Goal: Information Seeking & Learning: Learn about a topic

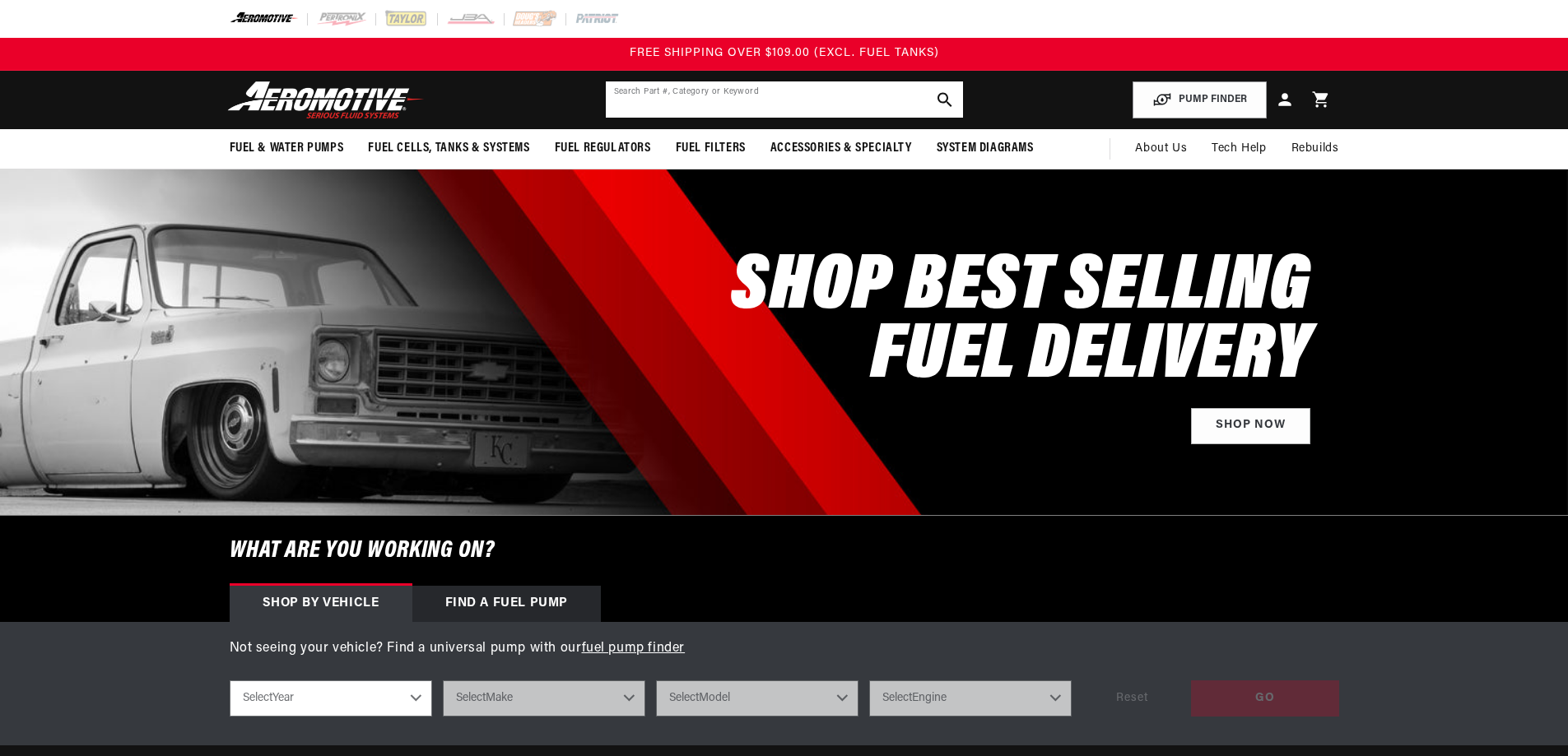
click at [701, 97] on input "text" at bounding box center [784, 99] width 357 height 36
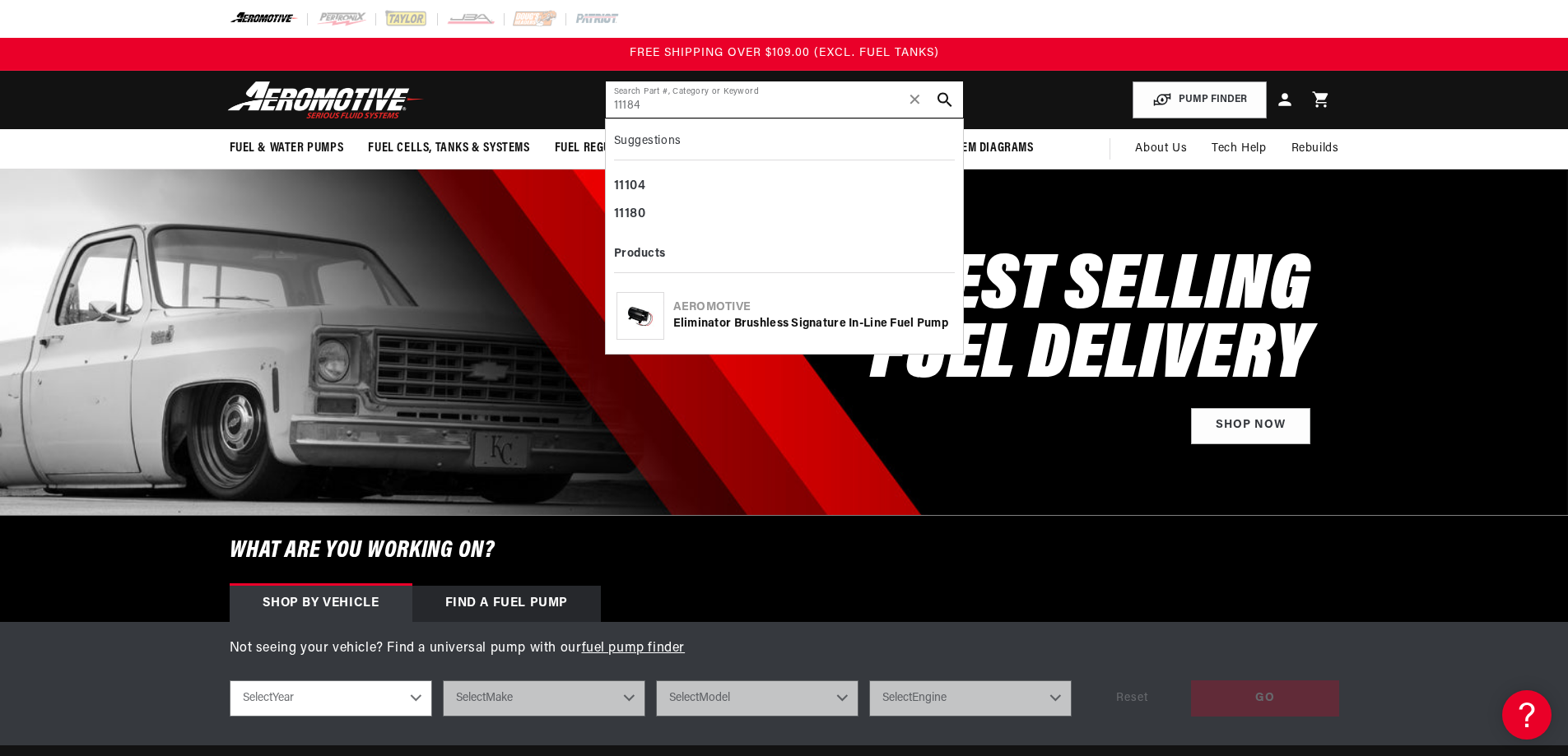
type input "11184"
click at [792, 324] on div "Eliminator Brushless Signature In-Line Fuel Pump" at bounding box center [812, 325] width 279 height 17
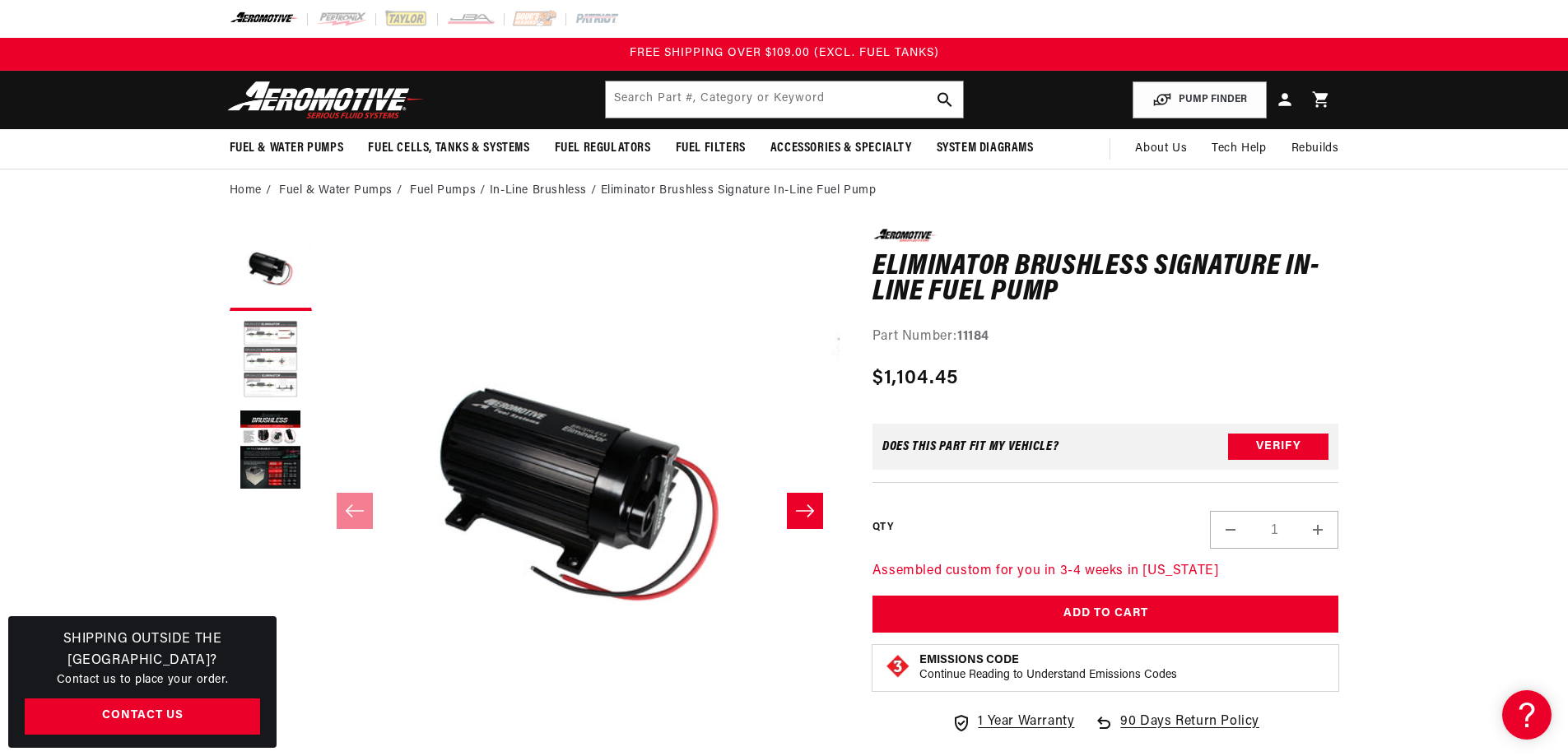
click at [245, 360] on button "Load image 2 in gallery view" at bounding box center [270, 360] width 82 height 82
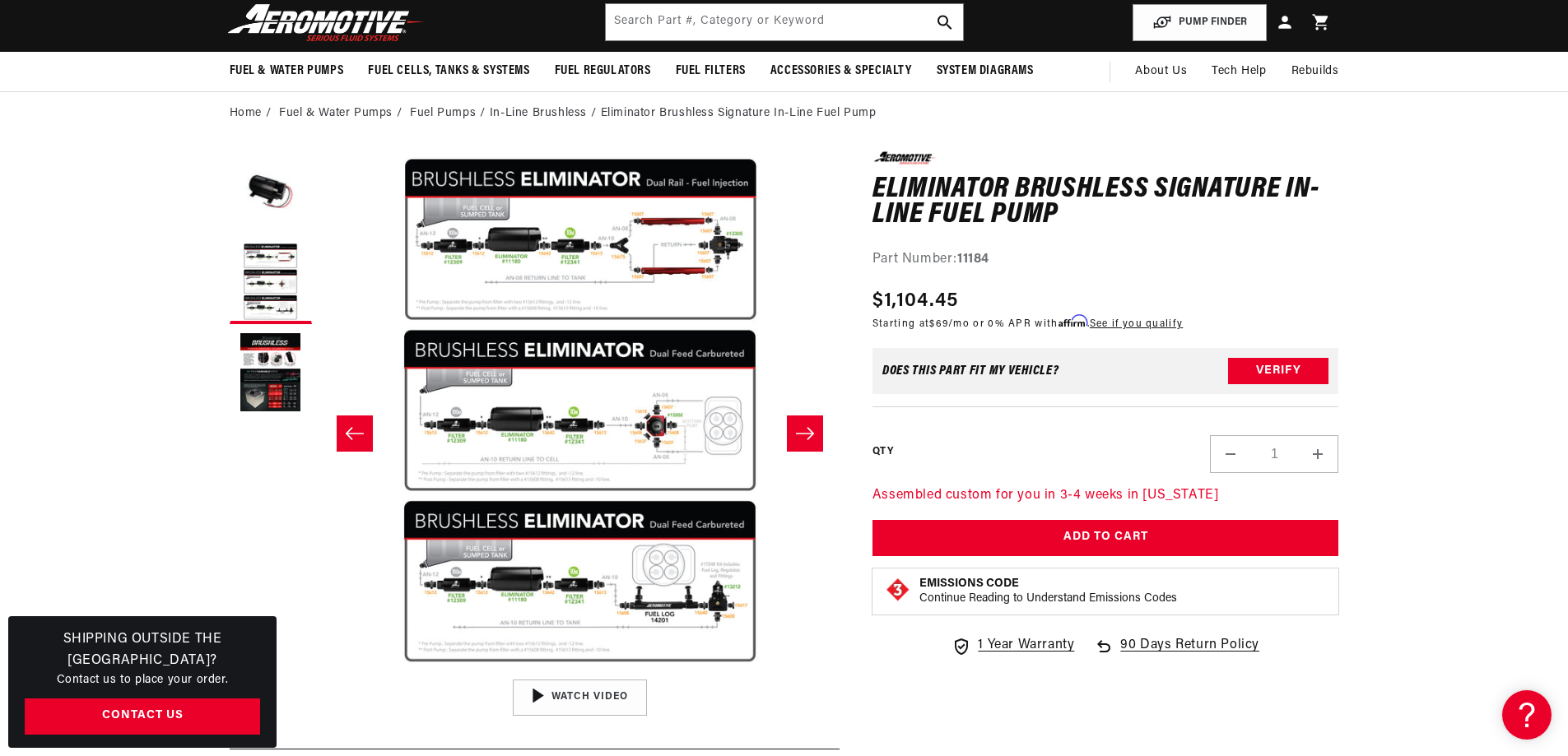
scroll to position [165, 0]
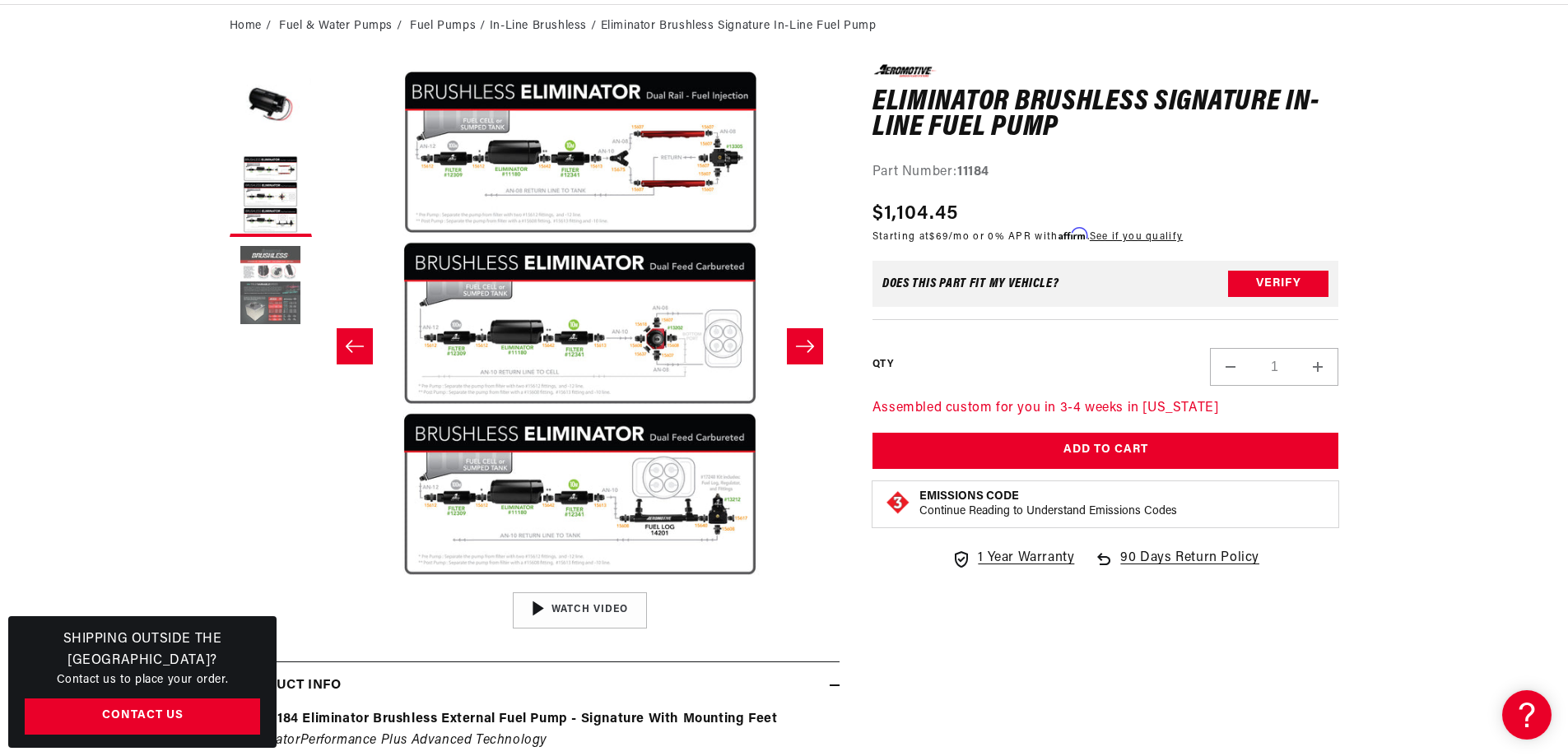
click at [280, 281] on button "Load image 3 in gallery view" at bounding box center [270, 286] width 82 height 82
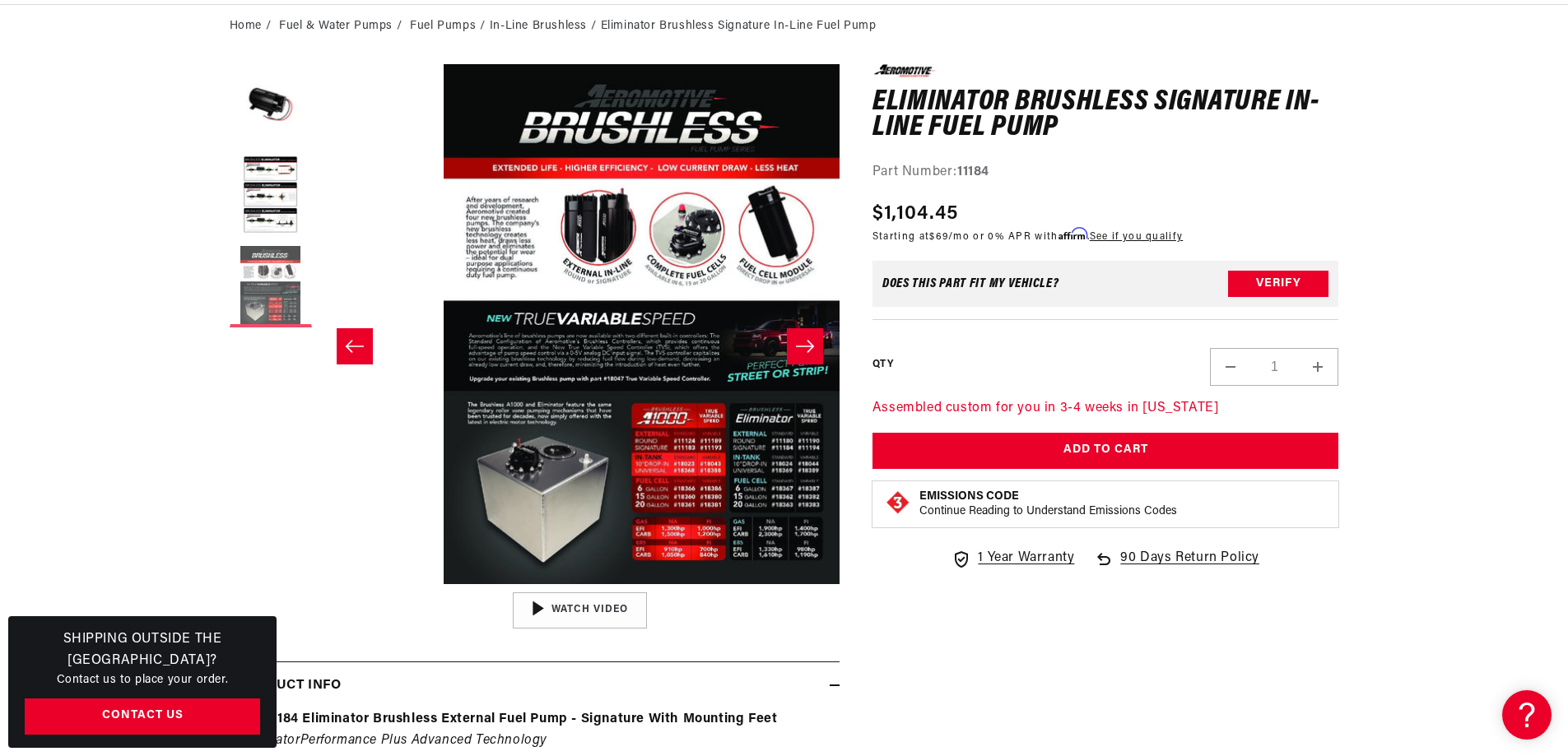
scroll to position [0, 1040]
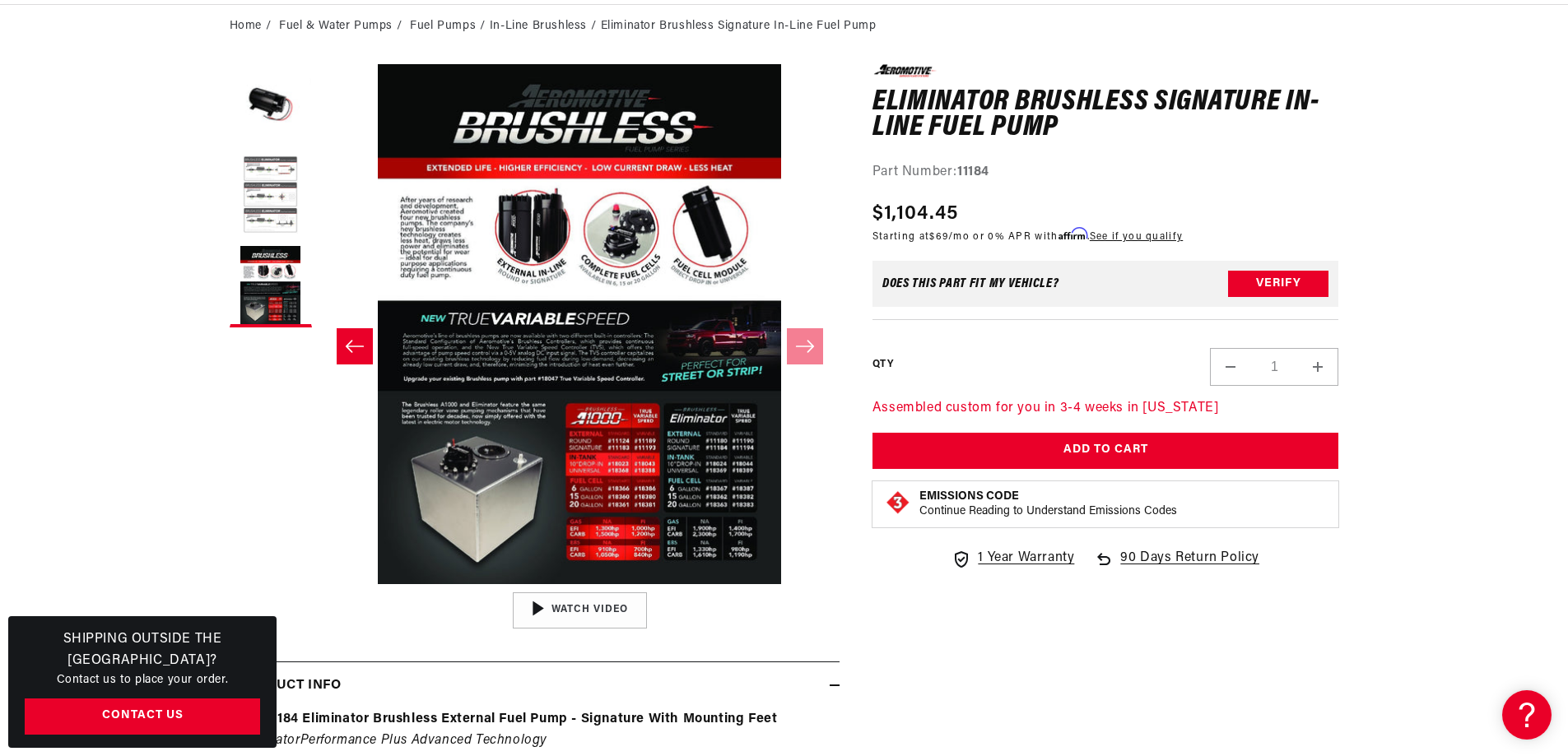
click at [267, 207] on button "Load image 2 in gallery view" at bounding box center [270, 195] width 82 height 82
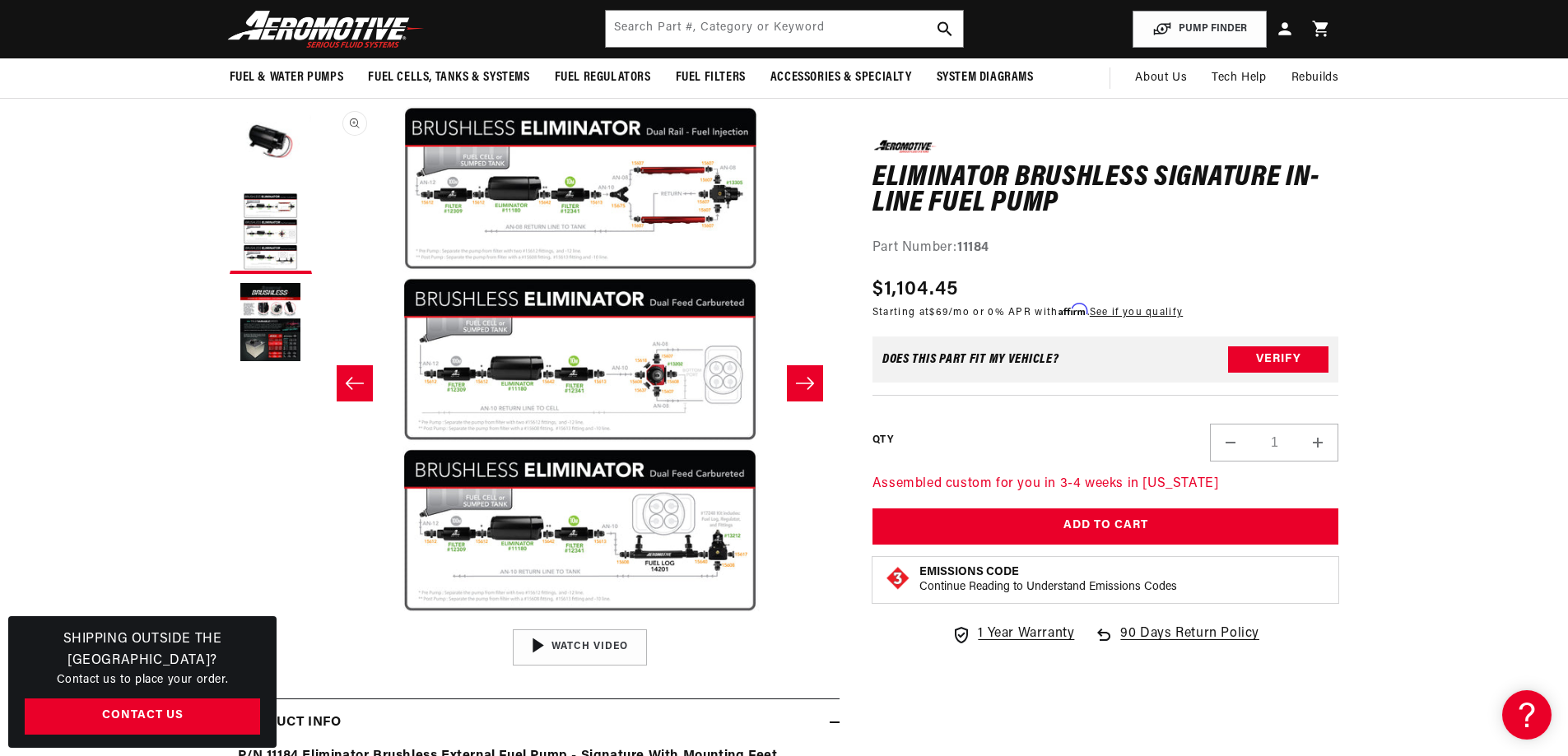
scroll to position [165, 0]
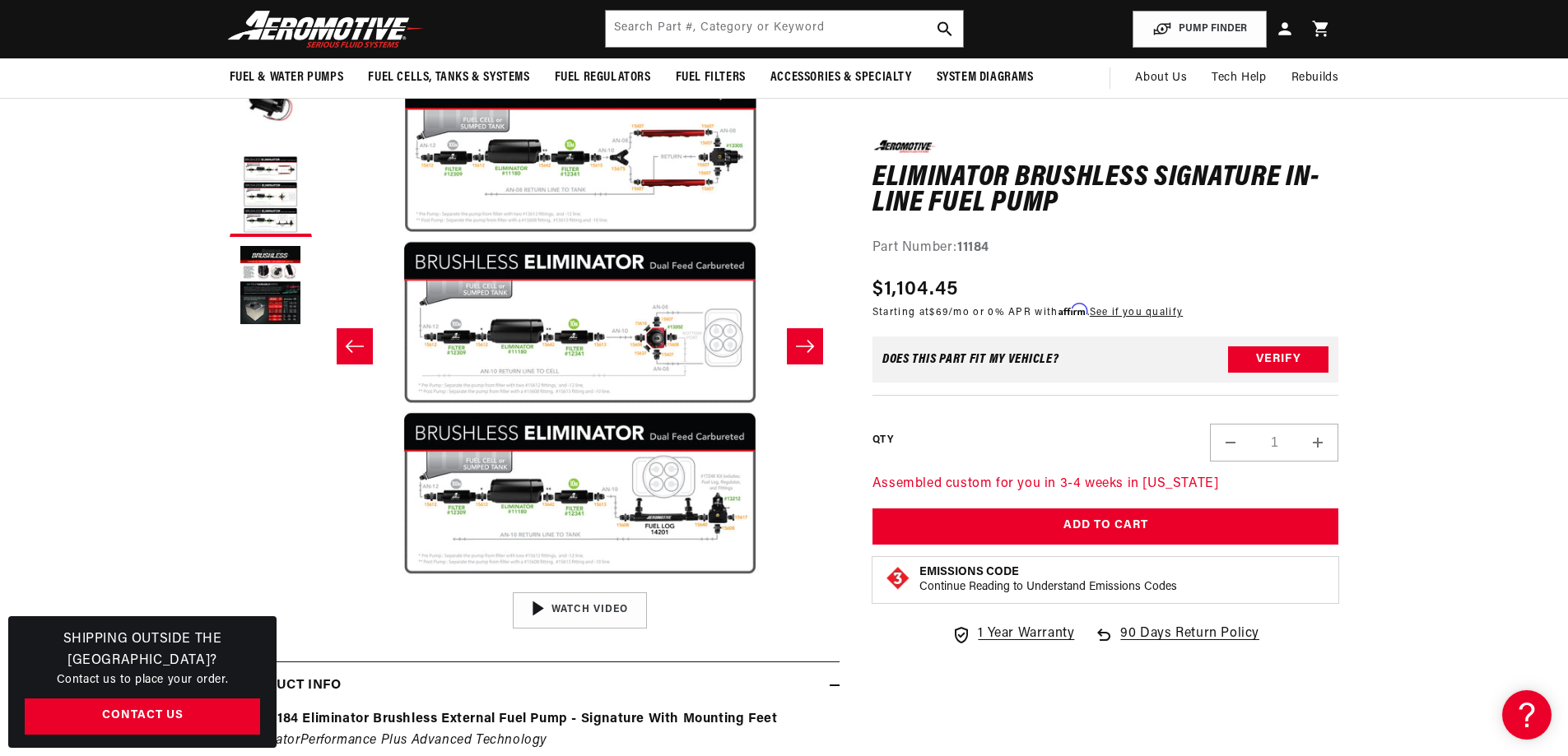
click at [816, 359] on button "Slide right" at bounding box center [804, 346] width 36 height 36
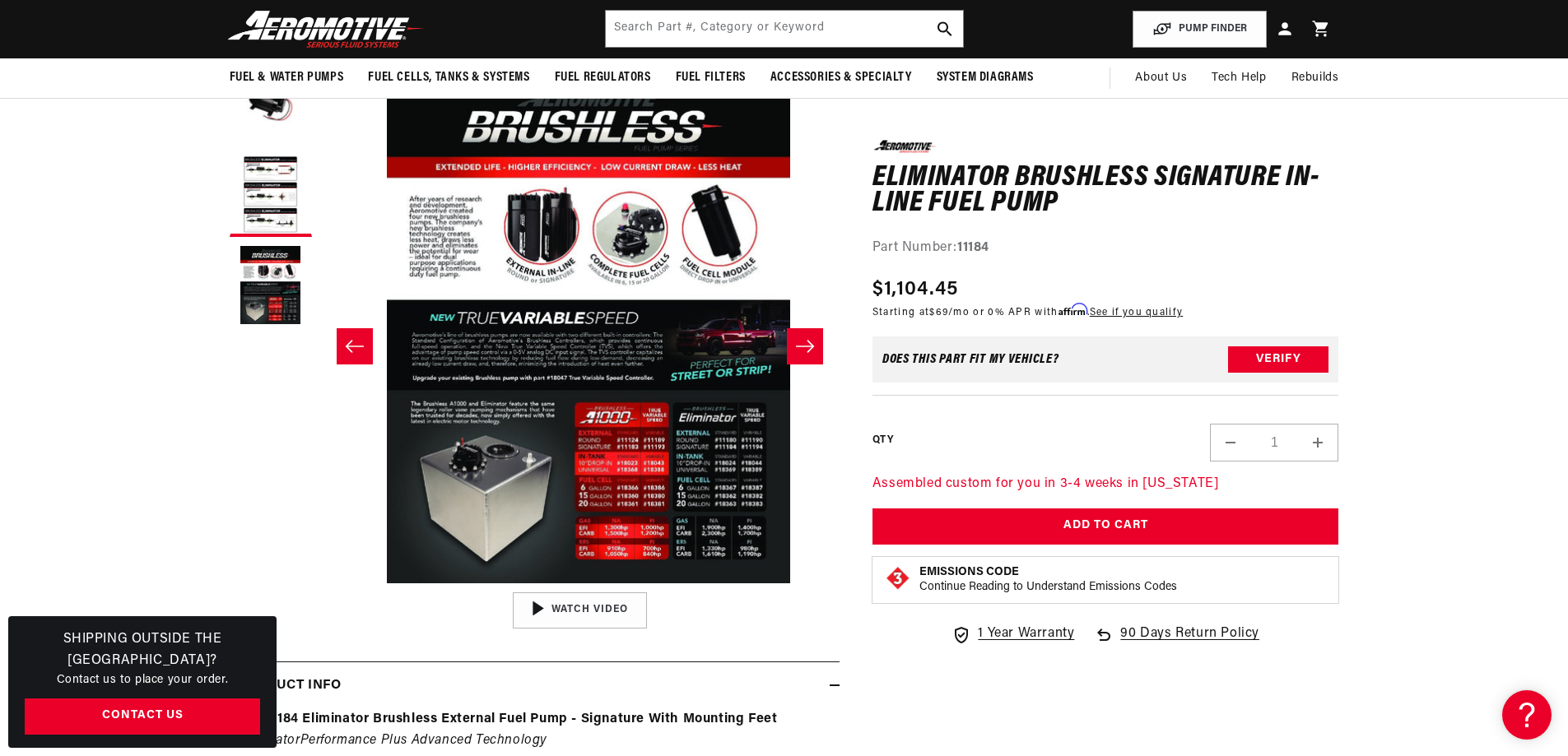
scroll to position [1, 1040]
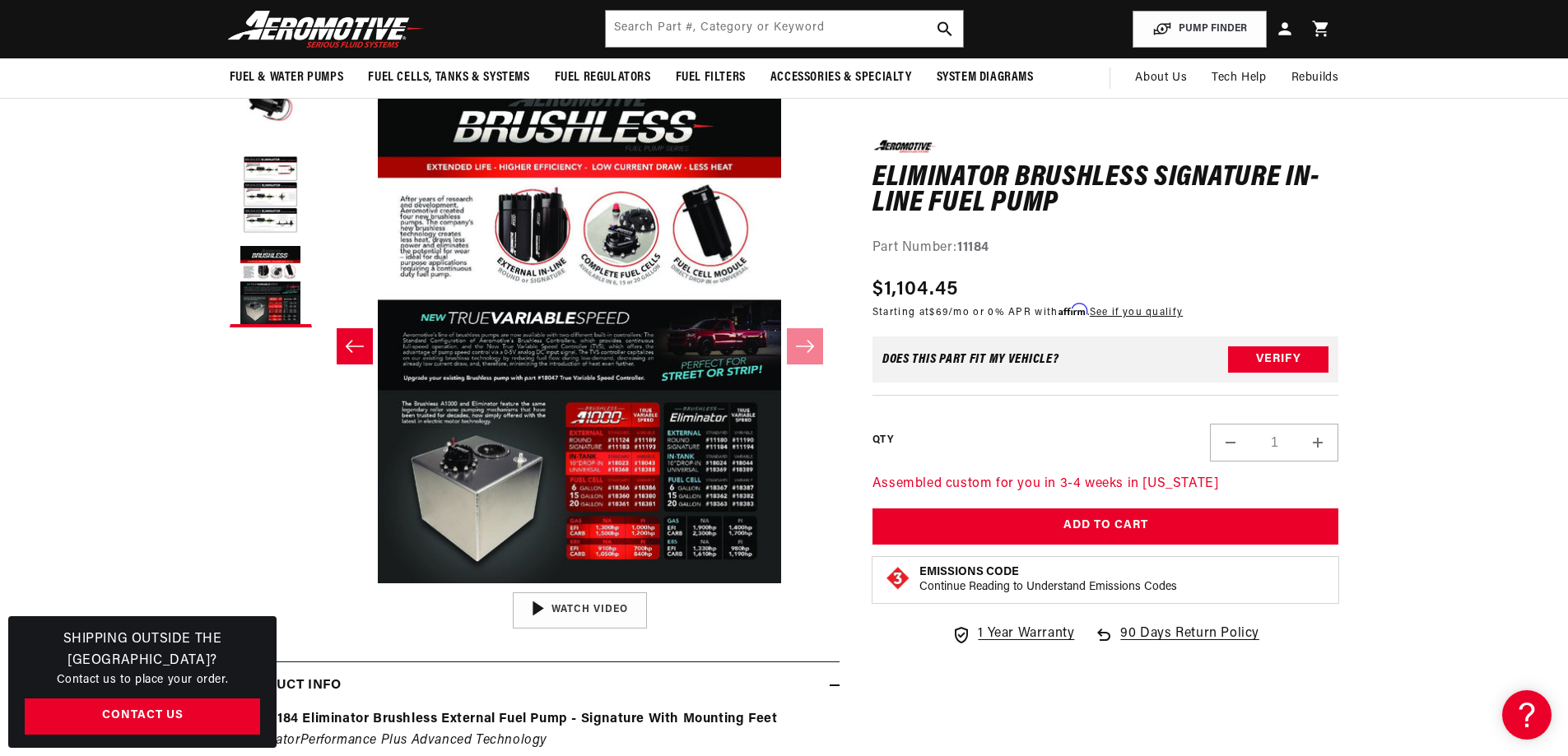
click at [345, 332] on button "Slide left" at bounding box center [354, 346] width 36 height 36
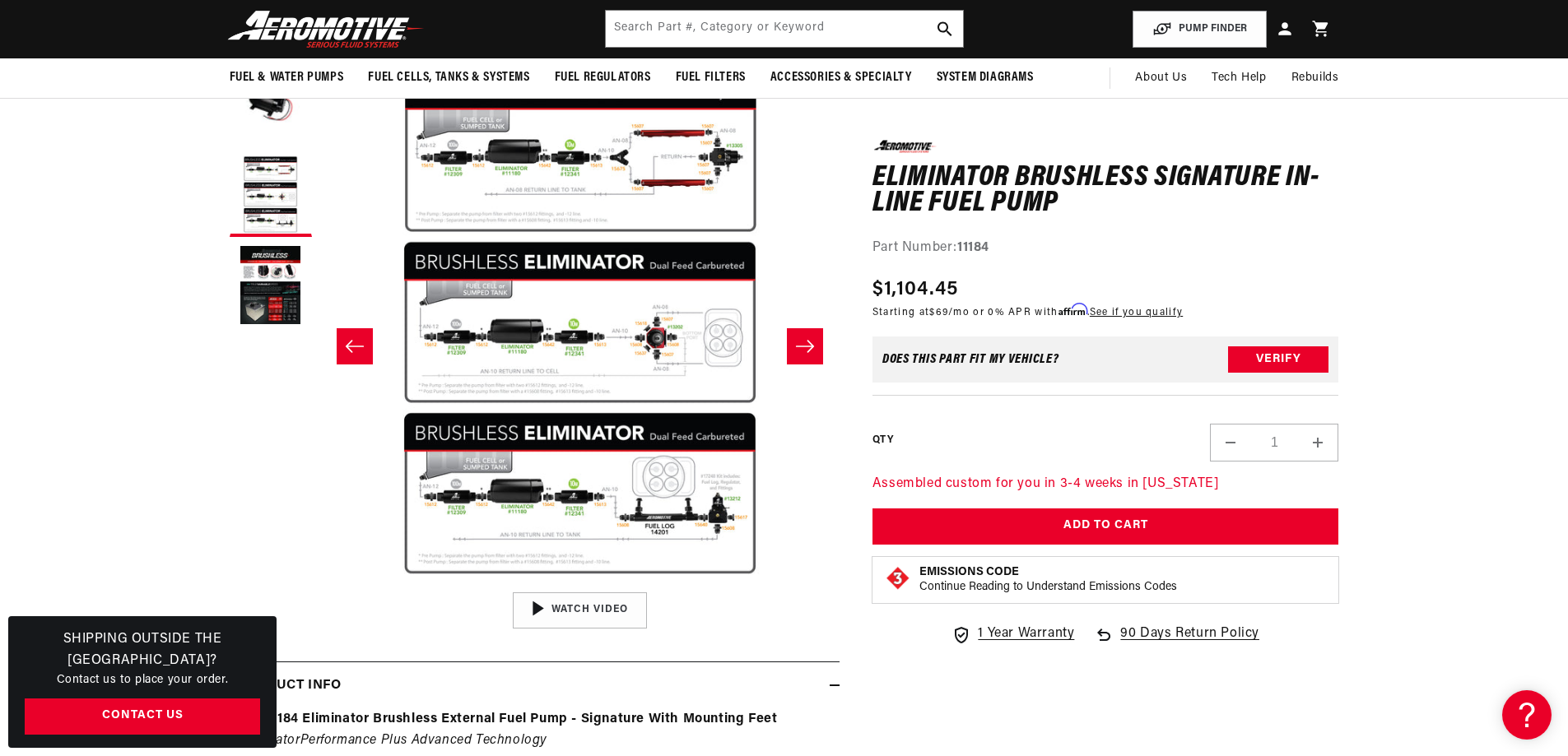
click at [345, 332] on button "Slide left" at bounding box center [354, 346] width 36 height 36
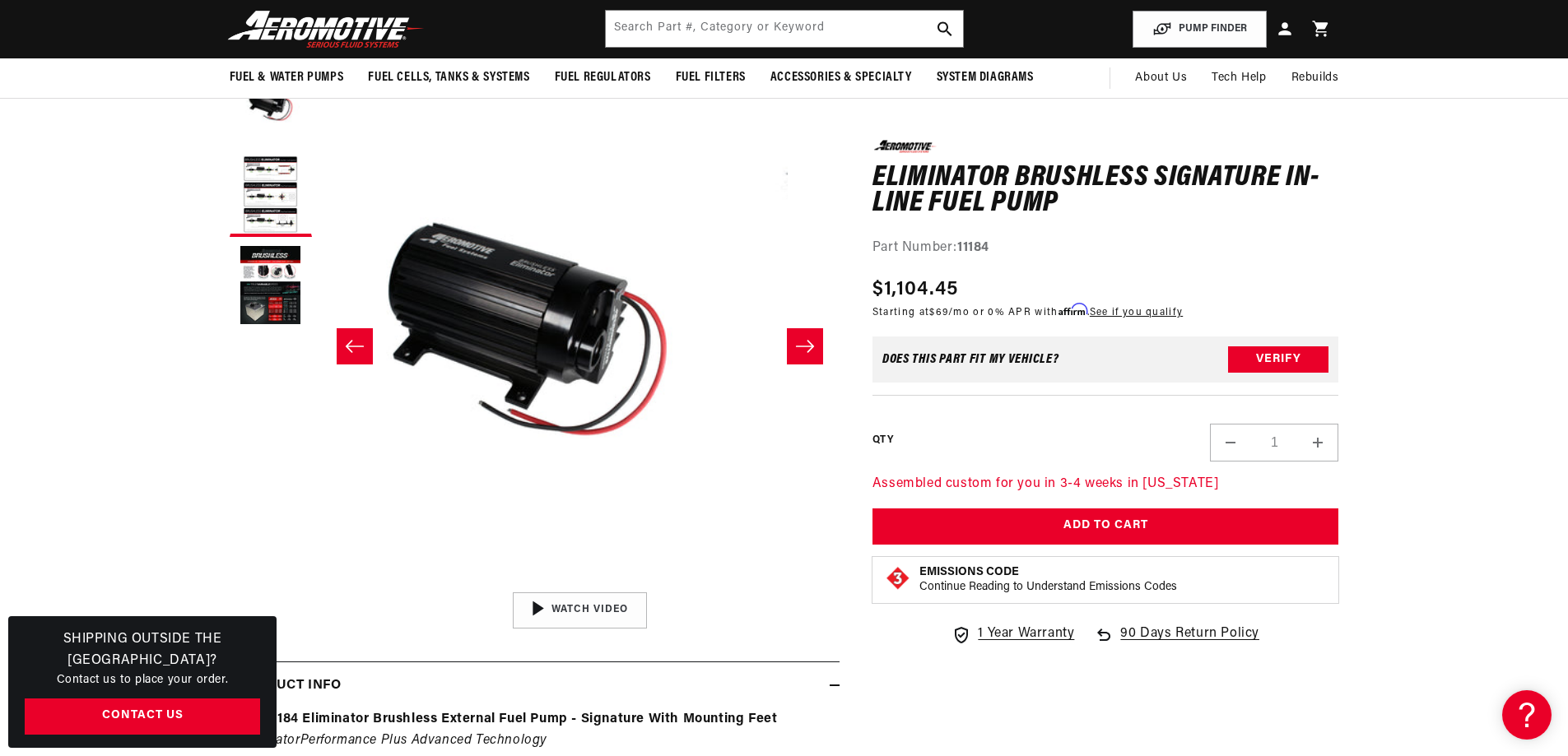
scroll to position [1, 0]
